Goal: Check status: Check status

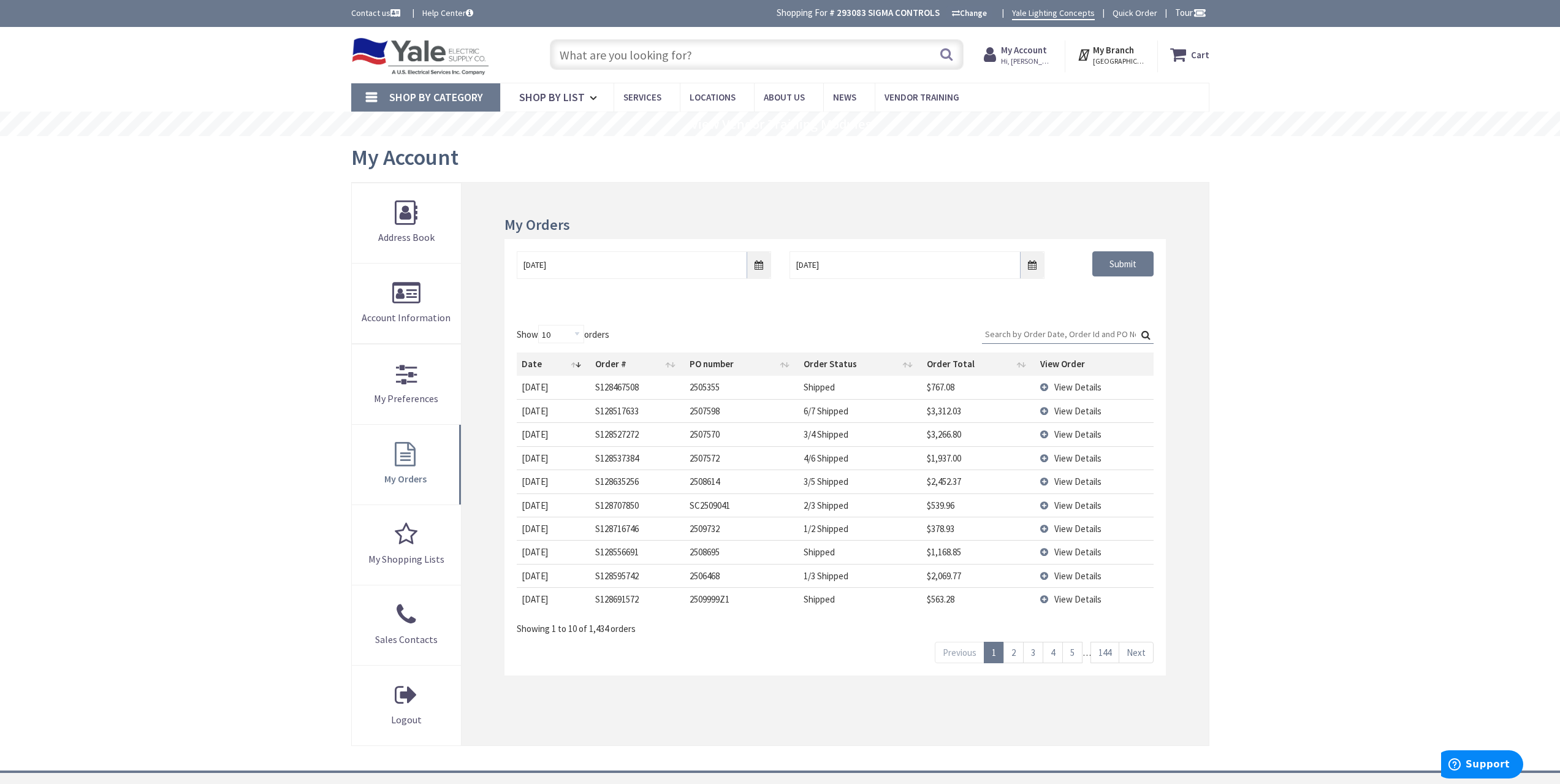
click at [1011, 328] on input "Search:" at bounding box center [1068, 334] width 172 height 19
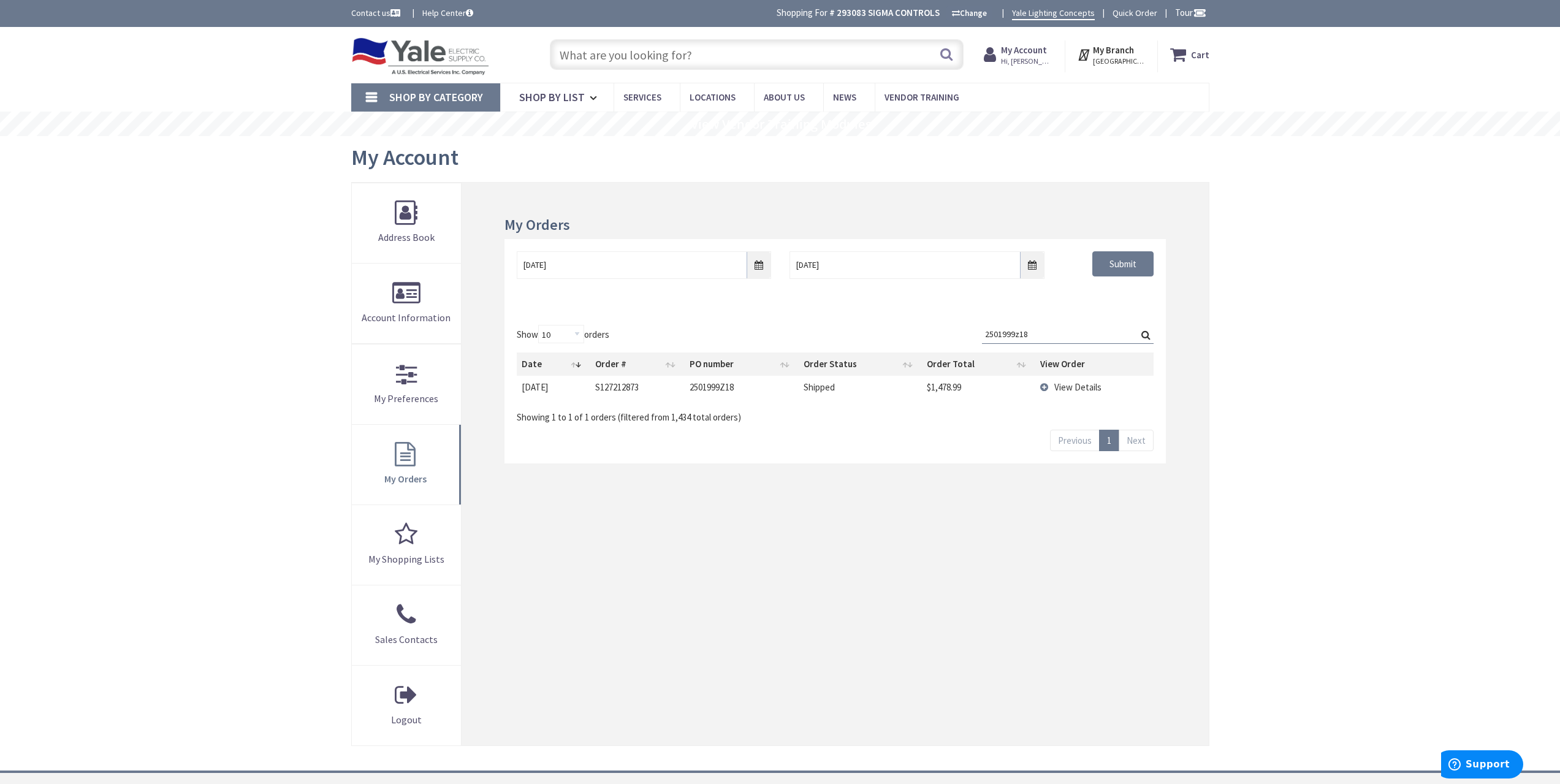
click at [1083, 392] on td "View Details" at bounding box center [1094, 386] width 118 height 23
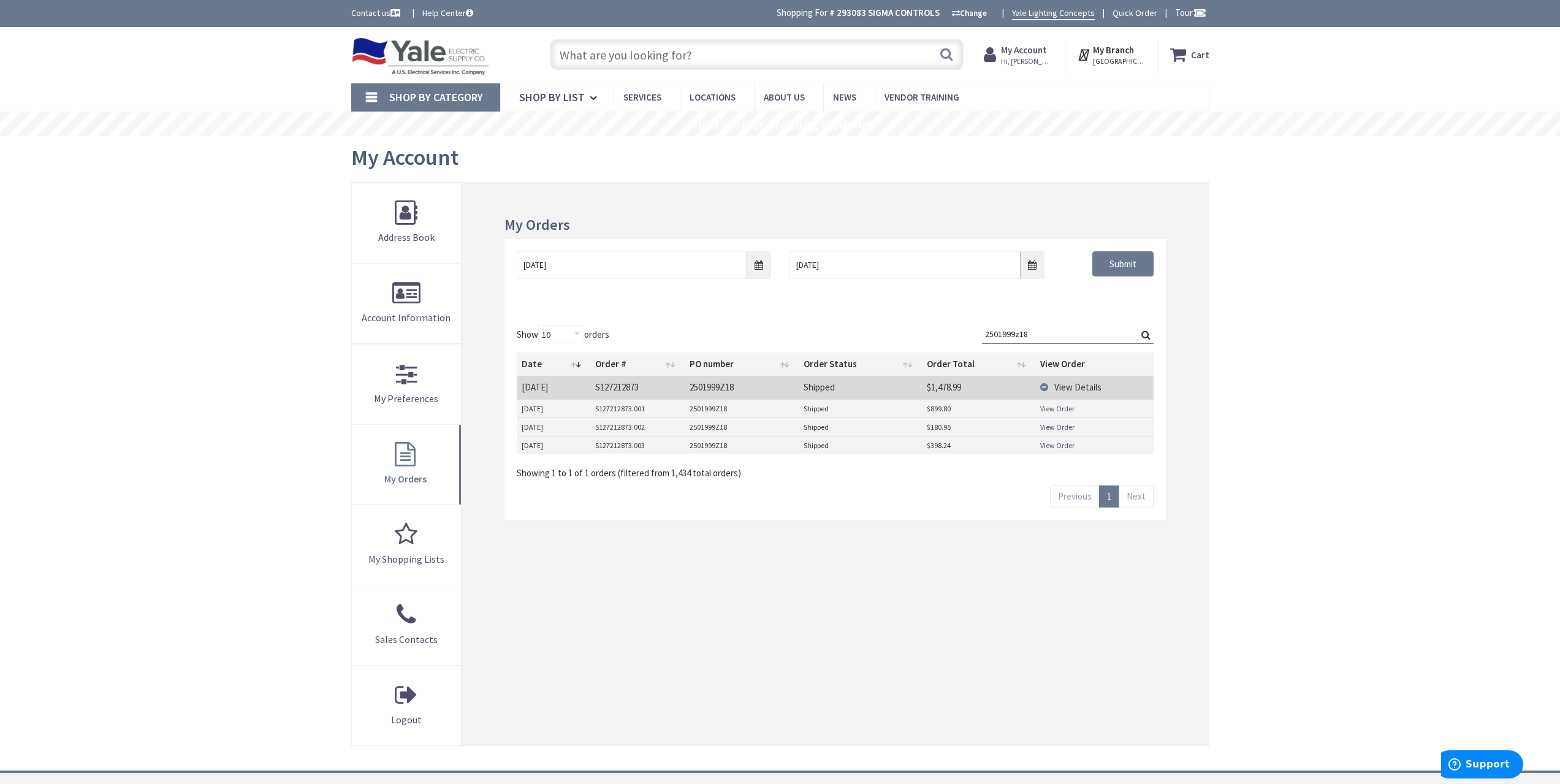
drag, startPoint x: 1031, startPoint y: 334, endPoint x: 945, endPoint y: 330, distance: 86.1
click at [949, 330] on div "Show 10 25 50 100 orders Search: 2501999z18 Date Order # PO number Order Status…" at bounding box center [835, 402] width 636 height 154
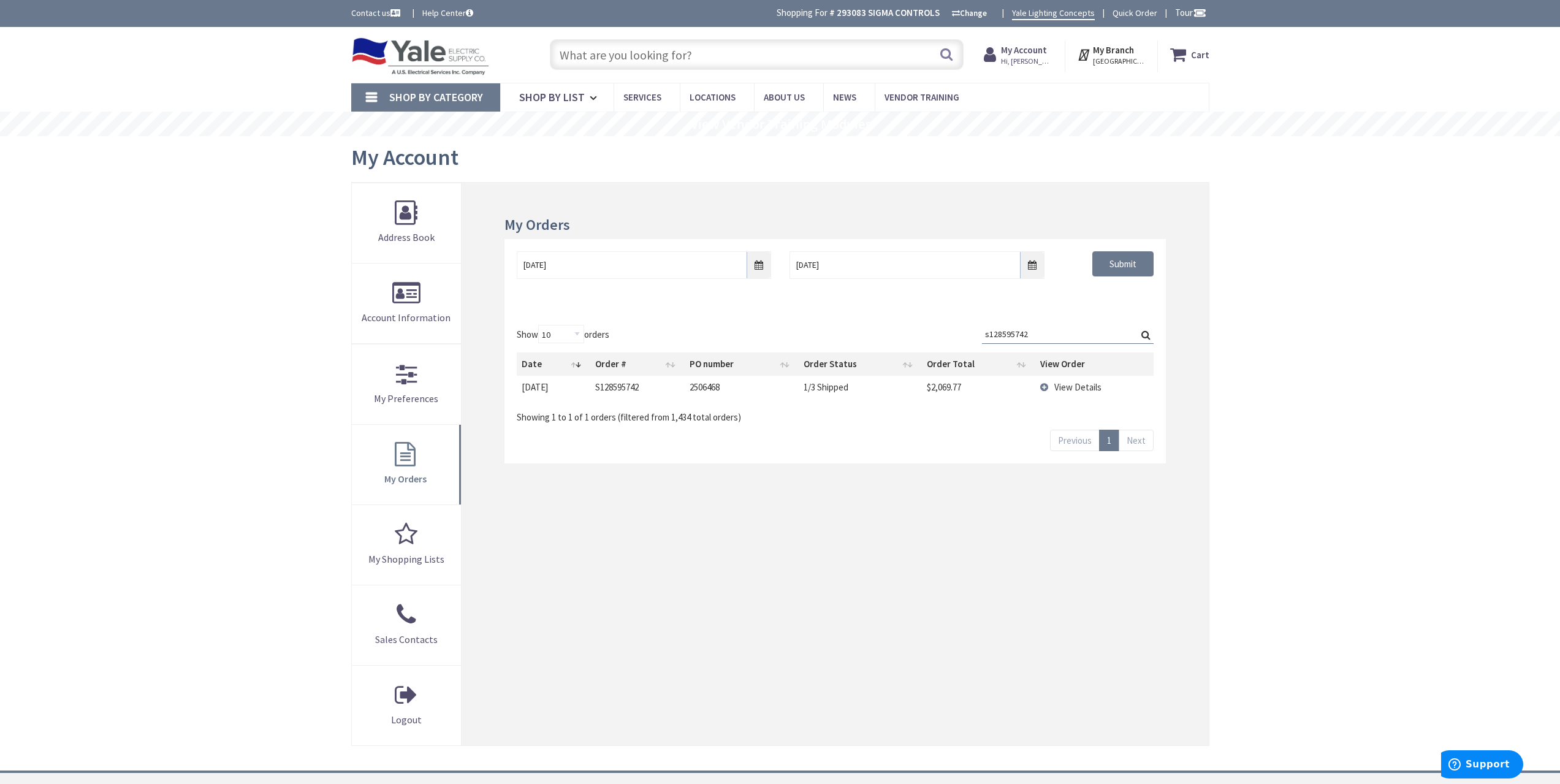
type input "s128595742"
drag, startPoint x: 973, startPoint y: 332, endPoint x: 781, endPoint y: 330, distance: 192.0
click at [801, 334] on div "Show 10 25 50 100 orders Search: s128595742 Date Order # PO number Order Status…" at bounding box center [835, 374] width 636 height 98
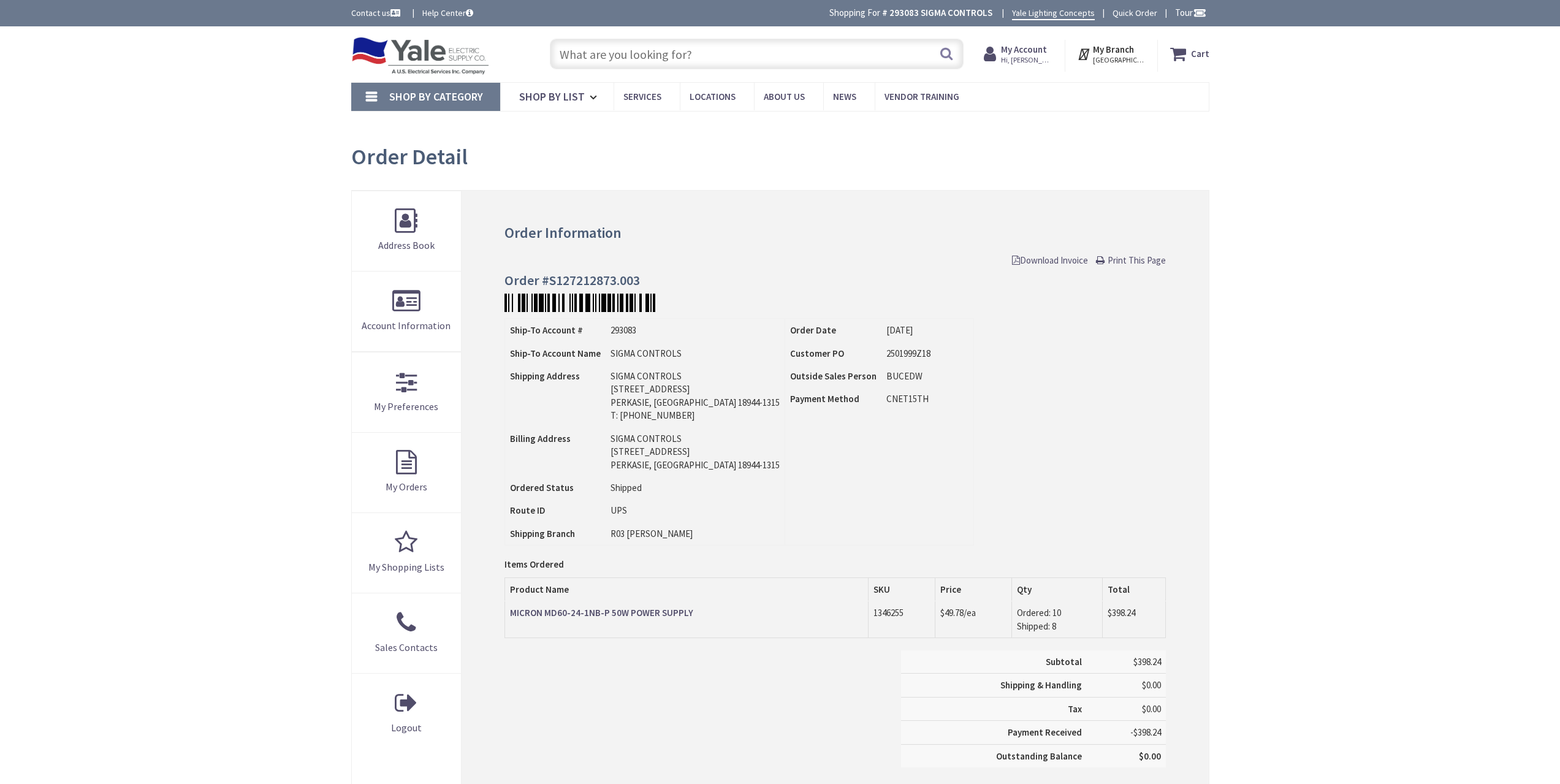
type input "[GEOGRAPHIC_DATA], [GEOGRAPHIC_DATA]"
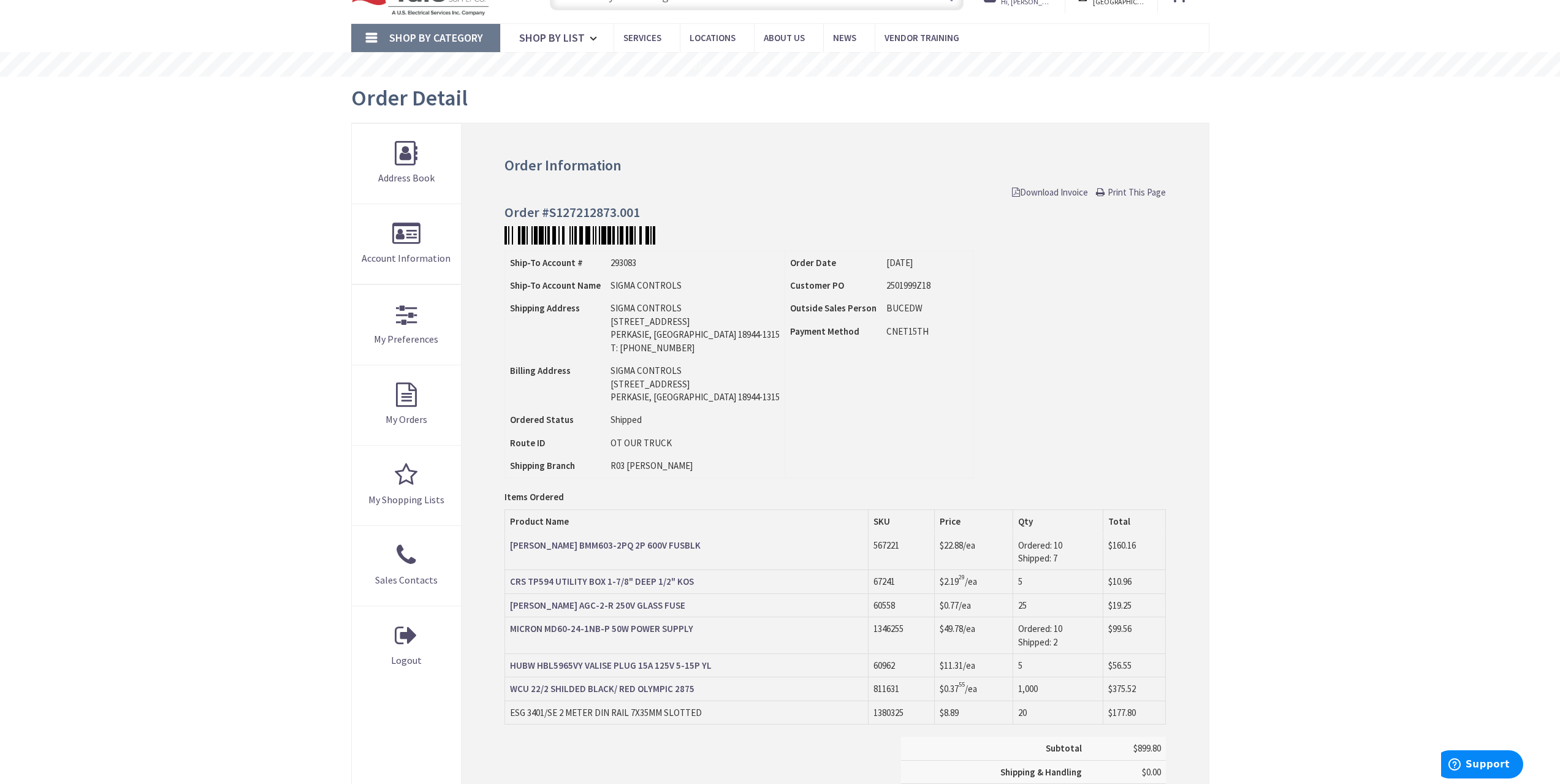
scroll to position [61, 0]
